Goal: Information Seeking & Learning: Learn about a topic

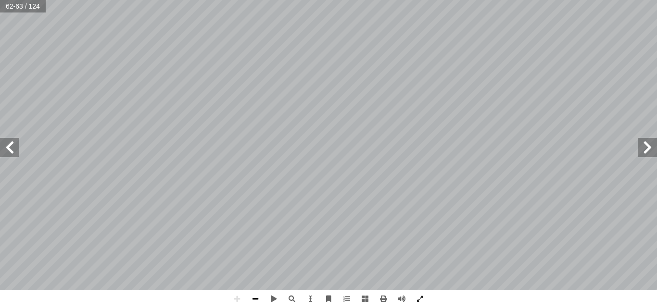
click at [259, 301] on span at bounding box center [255, 299] width 18 height 18
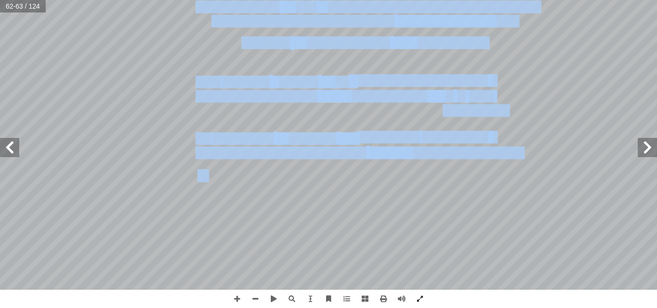
click at [11, 154] on div "58 -2 الجزء ل ّ : يشك جسم الخلية المركزي في العصبون، ويحوي معظم ت � عضيات الخلي…" at bounding box center [328, 145] width 657 height 290
click at [11, 154] on span at bounding box center [9, 147] width 19 height 19
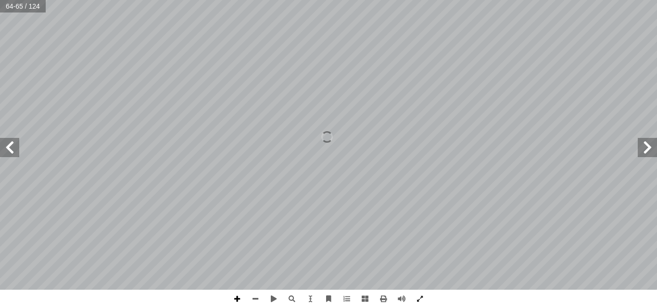
click at [237, 300] on span at bounding box center [237, 299] width 18 height 18
click at [462, 87] on html "الصفحة الرئيسية الصف الأول الصف الثاني الصف الثالث الصف الرابع الصف الخامس الصف…" at bounding box center [328, 43] width 657 height 87
click at [428, 295] on span at bounding box center [419, 299] width 18 height 18
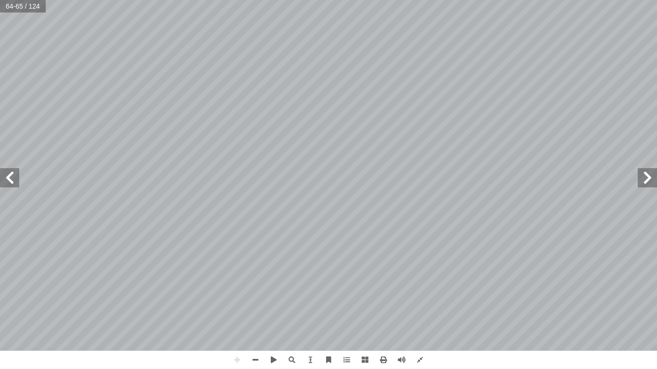
click at [15, 180] on span at bounding box center [9, 177] width 19 height 19
click at [459, 308] on div "62 عند تنبيه غشاء العصبون يستجيب للعديد ن تكون شدتها أ ا يجب من المنبهات التي س…" at bounding box center [328, 184] width 657 height 369
